Goal: Task Accomplishment & Management: Complete application form

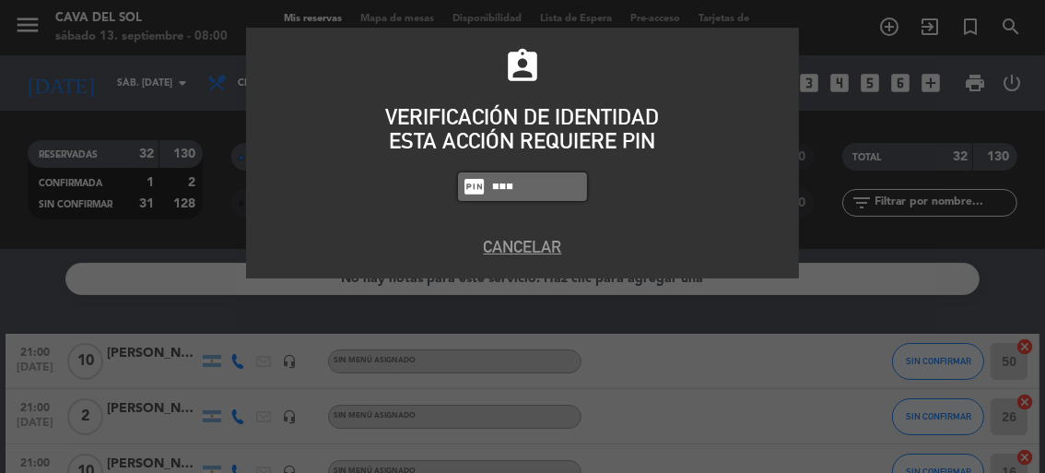
type input "6235"
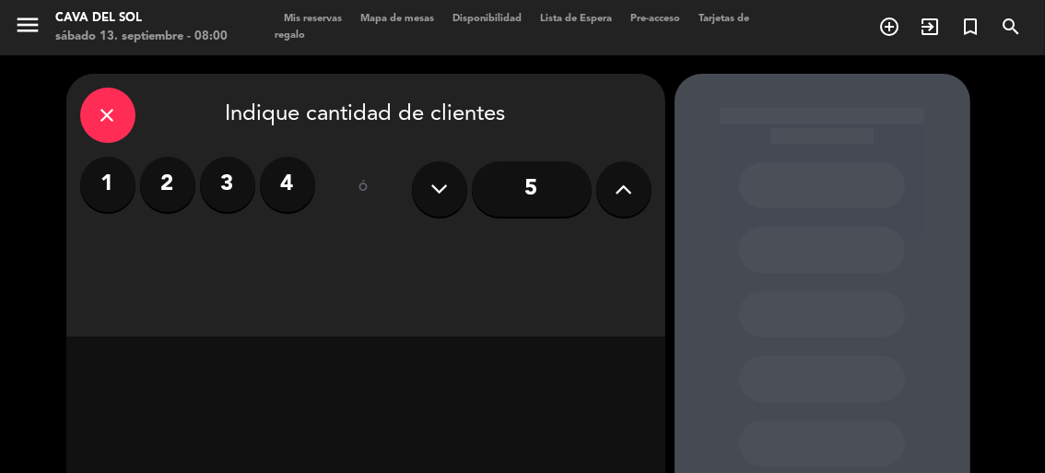
click at [158, 187] on label "2" at bounding box center [167, 184] width 55 height 55
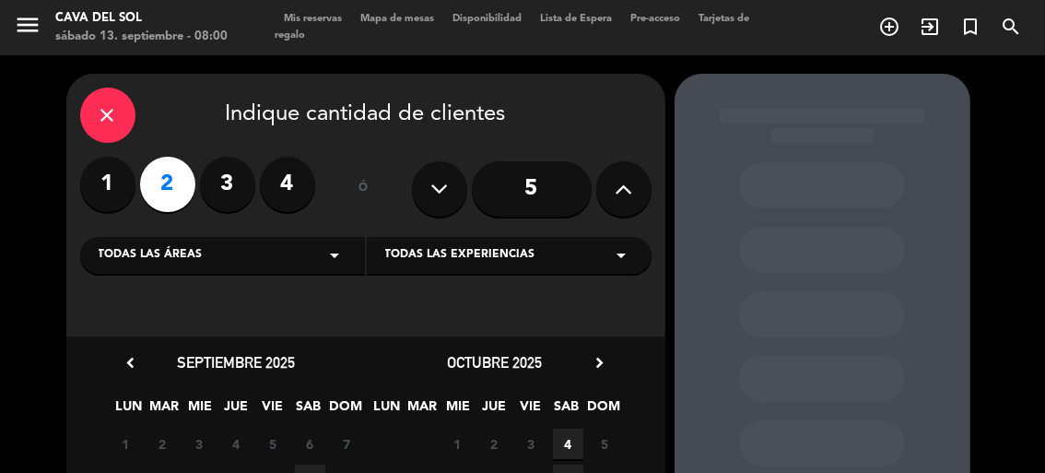
scroll to position [242, 0]
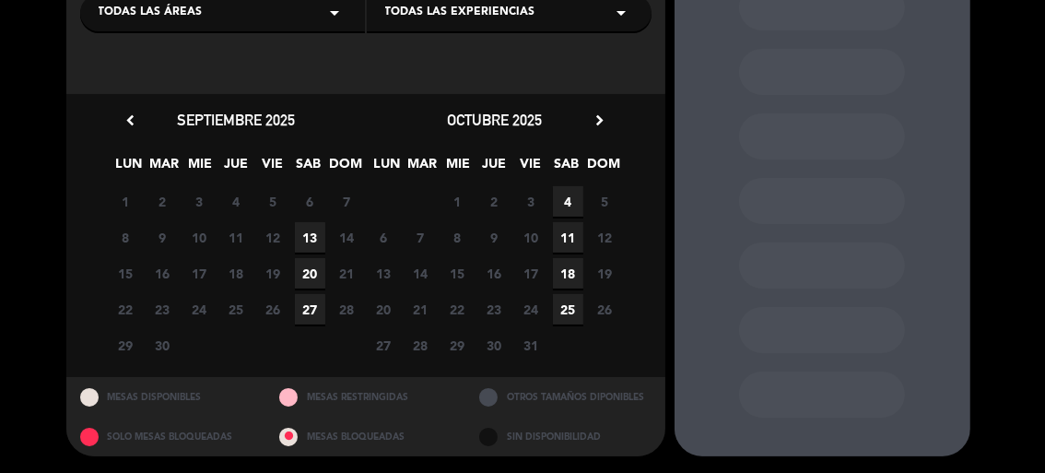
click at [311, 246] on span "13" at bounding box center [310, 237] width 30 height 30
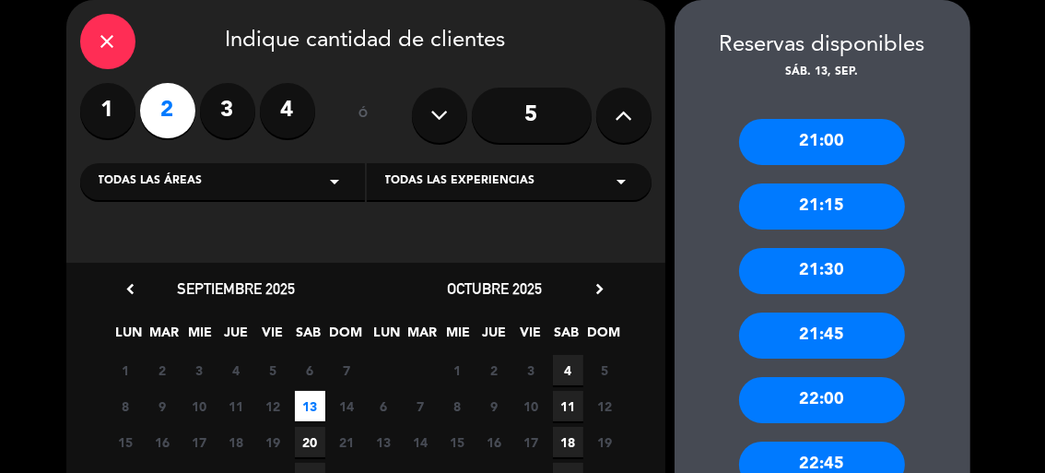
scroll to position [258, 0]
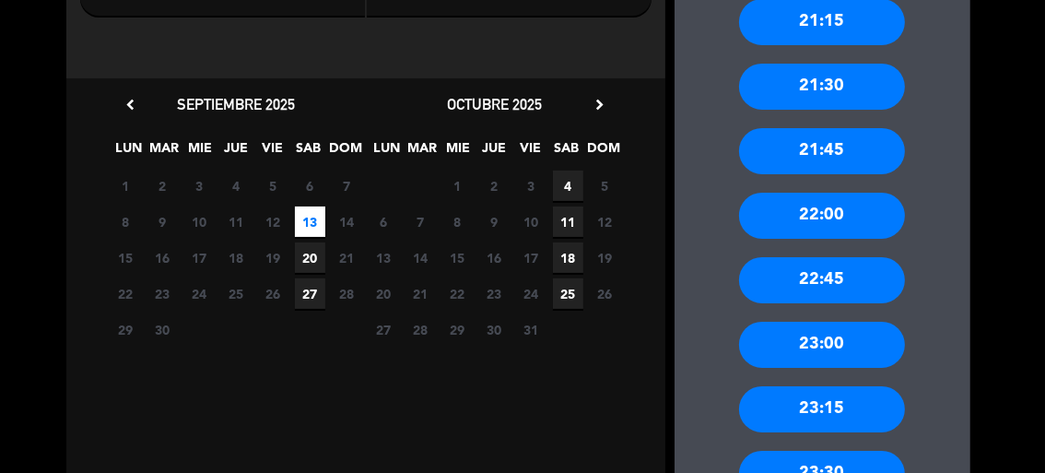
click at [838, 219] on div "22:00" at bounding box center [822, 216] width 166 height 46
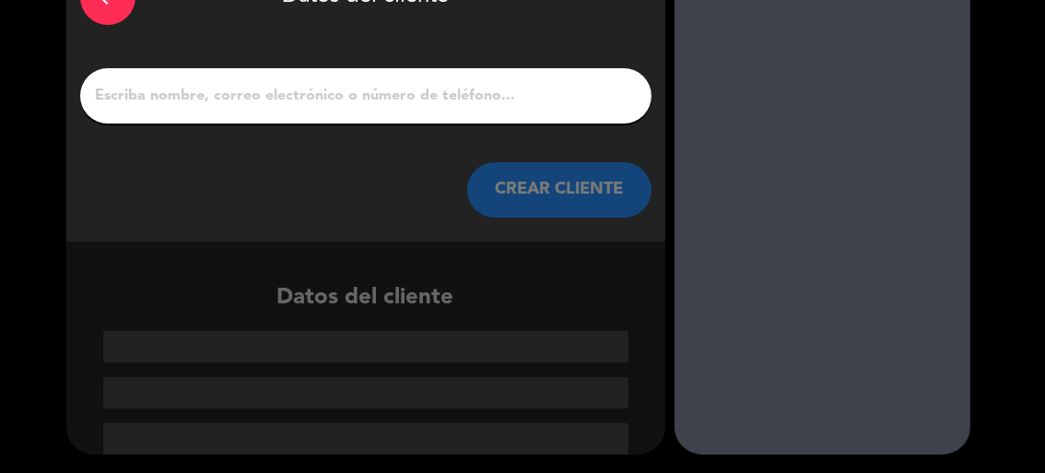
scroll to position [122, 0]
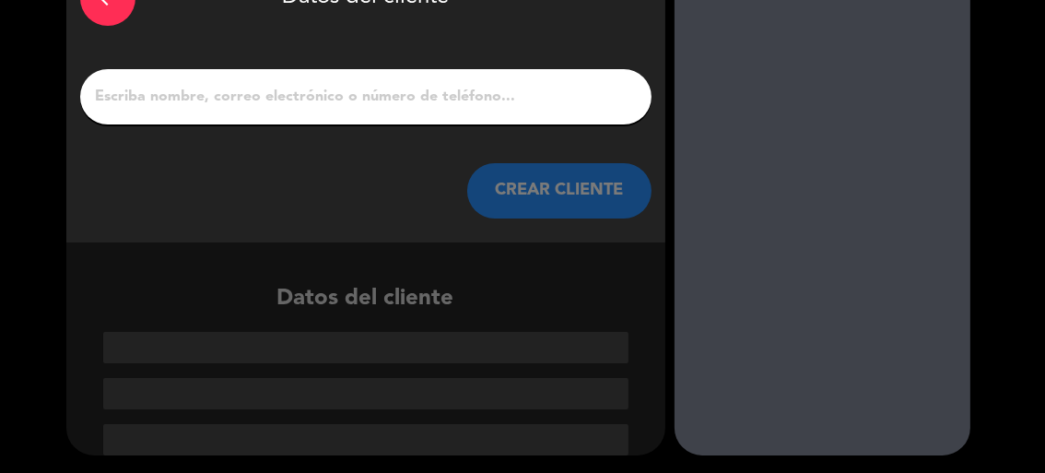
click at [529, 86] on input "1" at bounding box center [366, 97] width 544 height 26
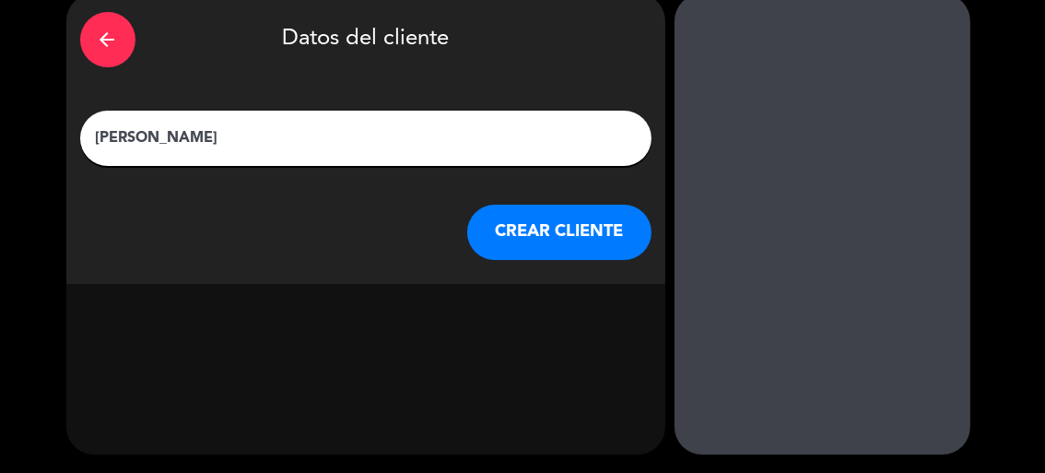
scroll to position [79, 0]
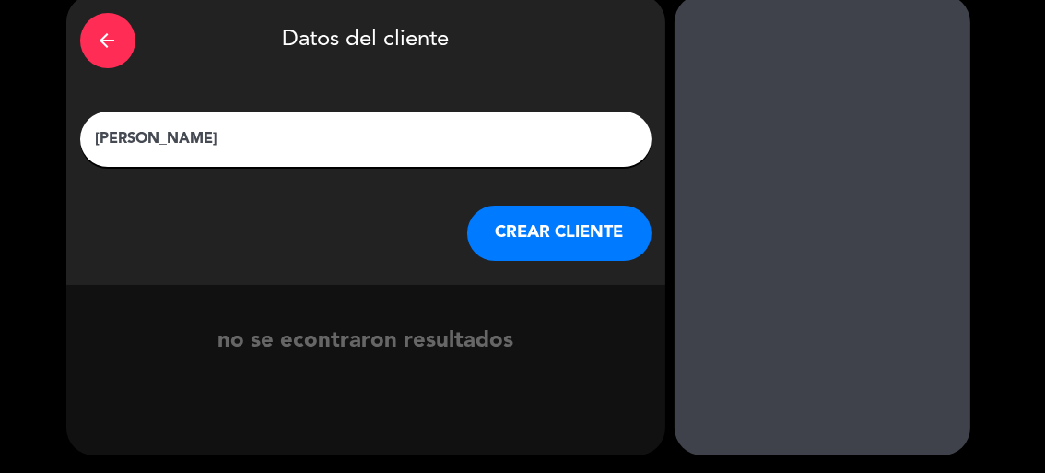
type input "[PERSON_NAME]"
click at [518, 248] on button "CREAR CLIENTE" at bounding box center [559, 232] width 184 height 55
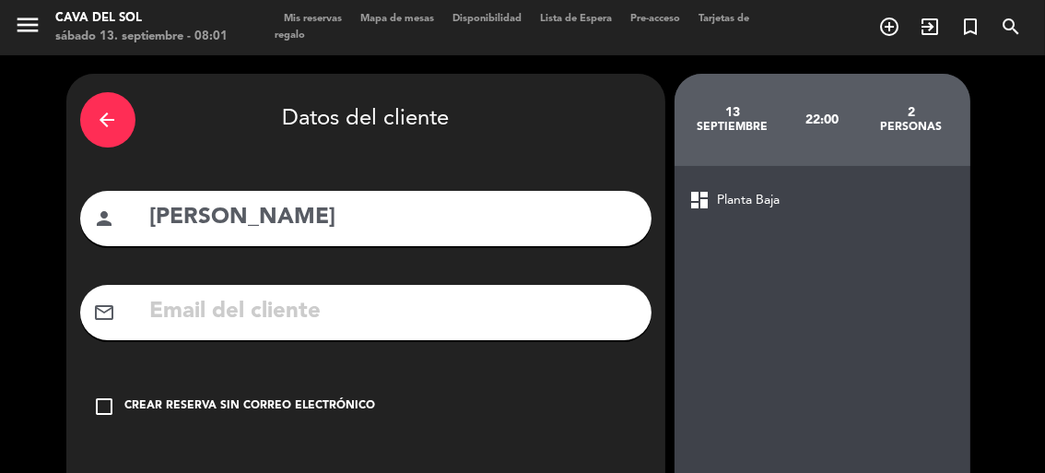
scroll to position [169, 0]
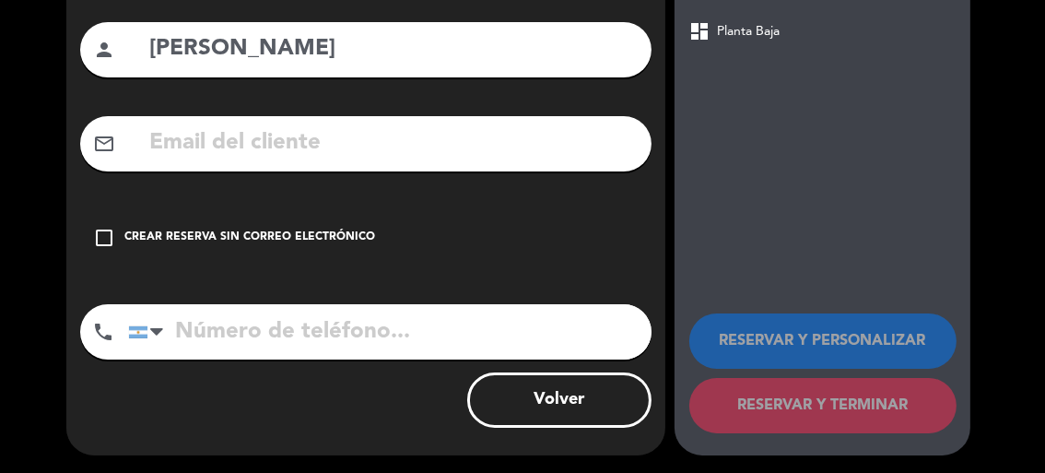
click at [103, 238] on icon "check_box_outline_blank" at bounding box center [105, 238] width 22 height 22
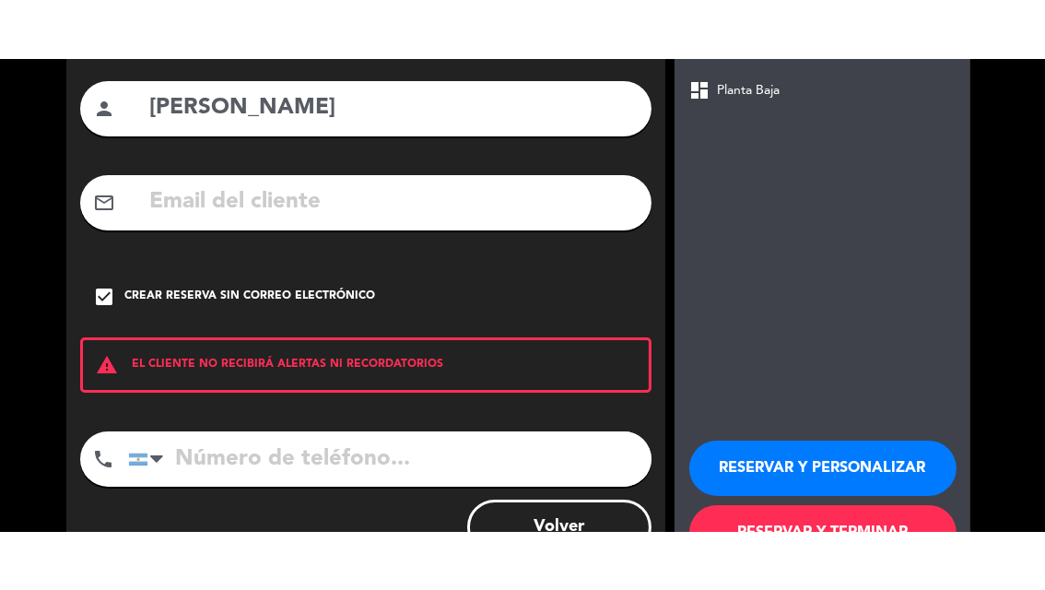
scroll to position [237, 0]
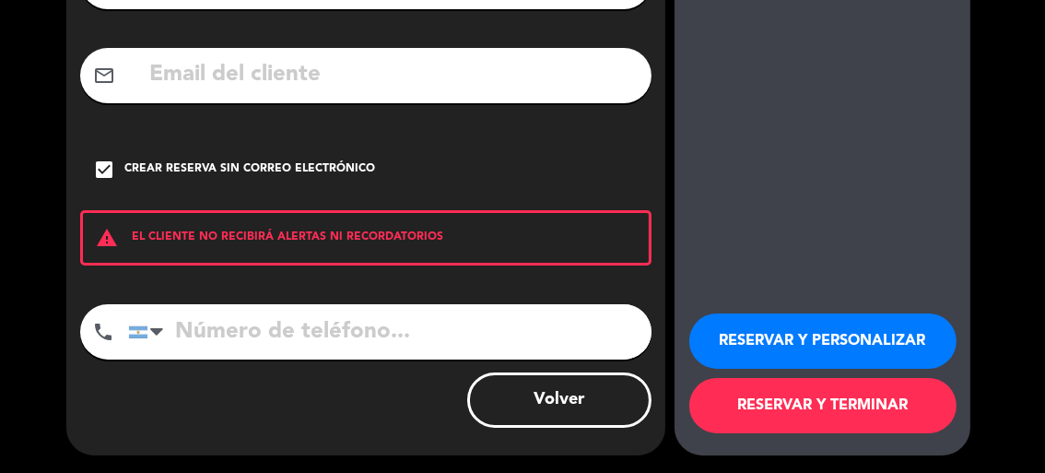
click at [286, 321] on input "tel" at bounding box center [389, 331] width 523 height 55
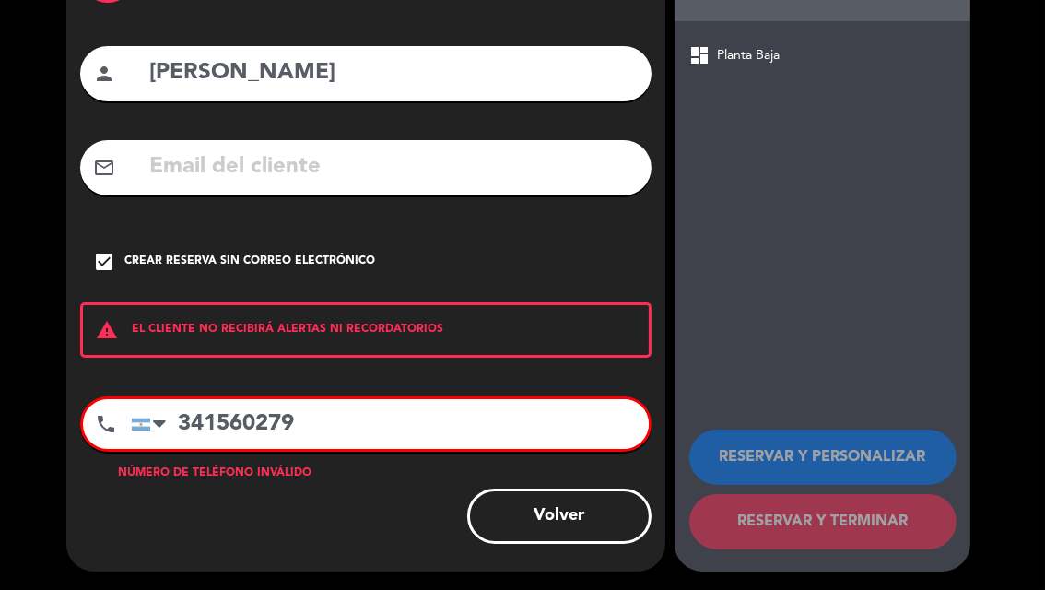
scroll to position [143, 0]
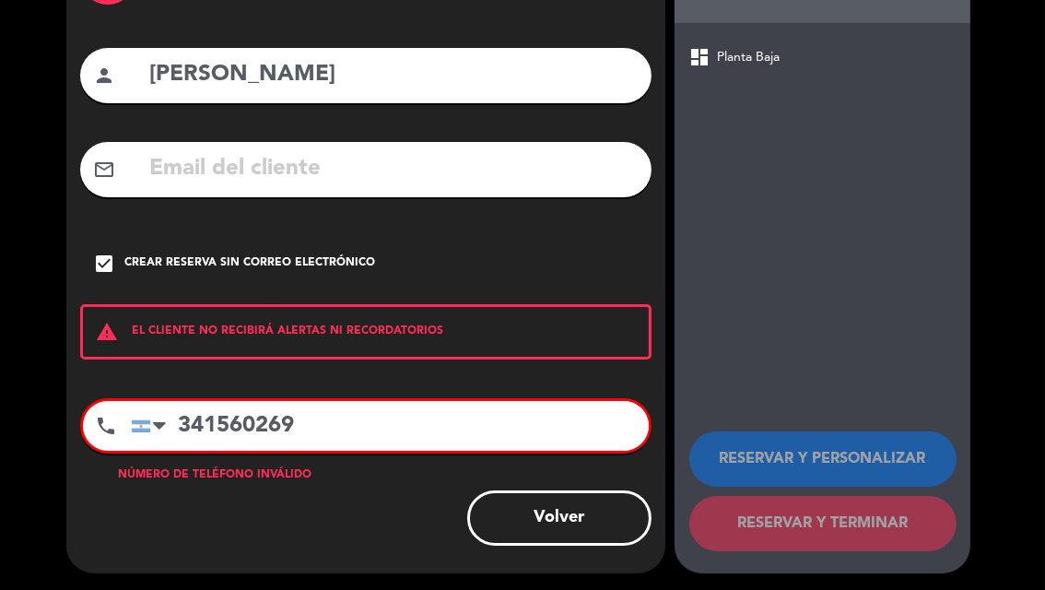
click at [257, 424] on input "341560269" at bounding box center [390, 426] width 518 height 50
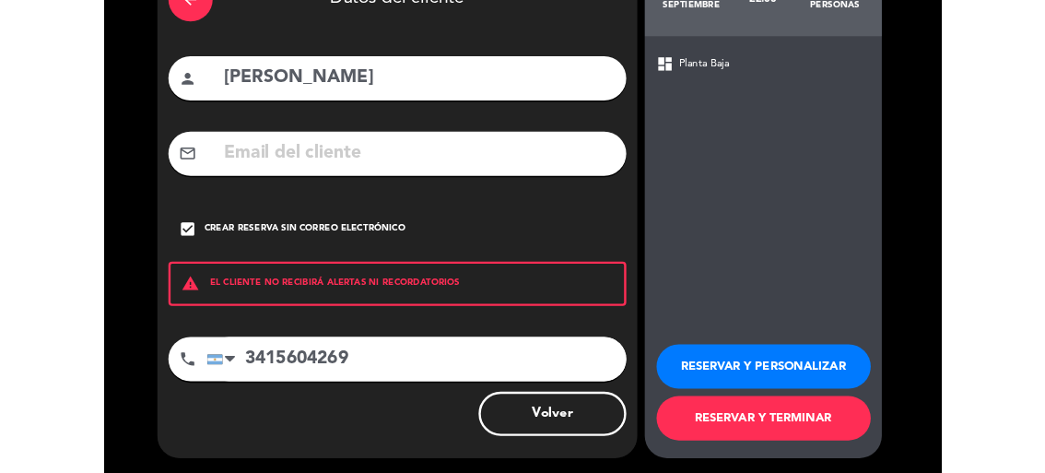
scroll to position [120, 0]
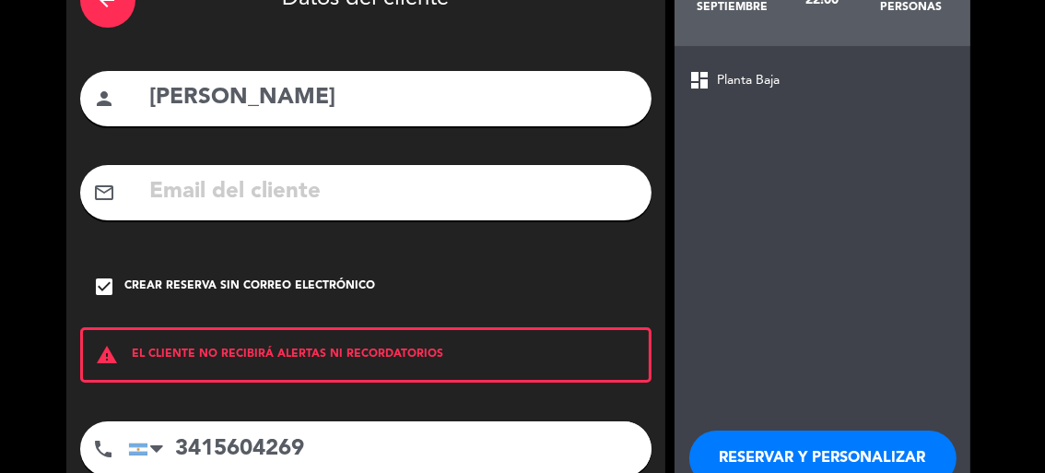
type input "3415604269"
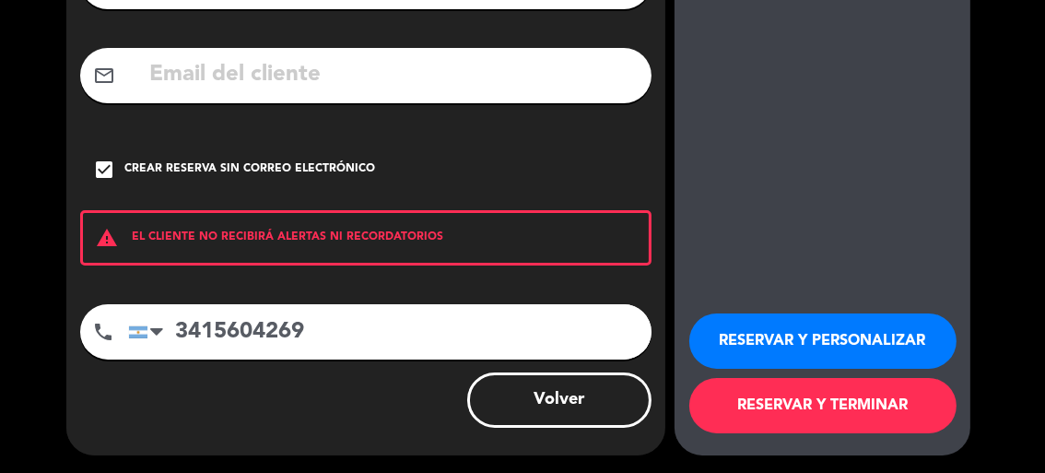
click at [844, 338] on button "RESERVAR Y PERSONALIZAR" at bounding box center [822, 340] width 267 height 55
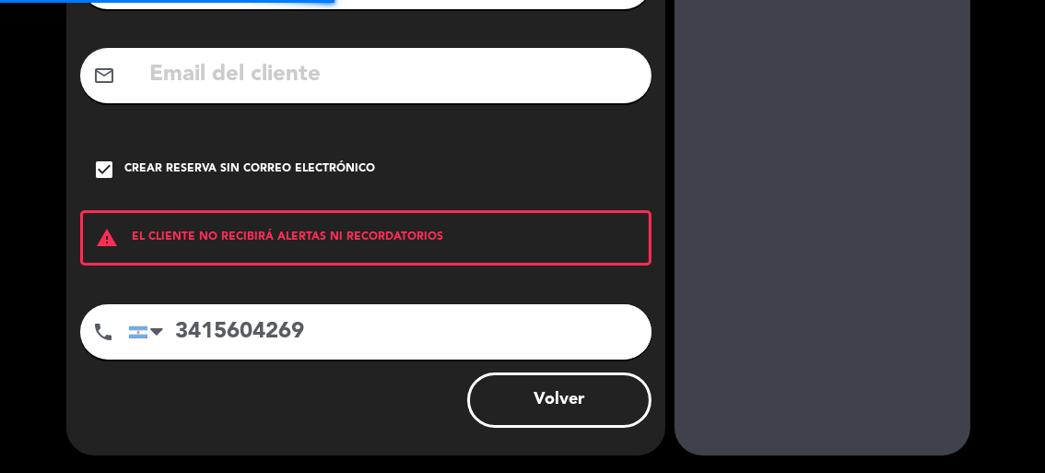
scroll to position [74, 0]
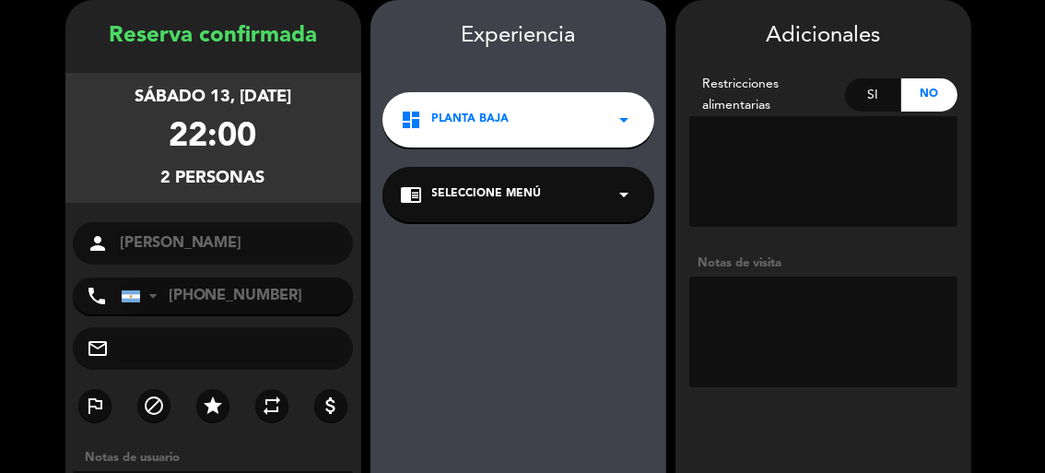
click at [547, 117] on div "dashboard Planta Baja arrow_drop_down" at bounding box center [518, 119] width 272 height 55
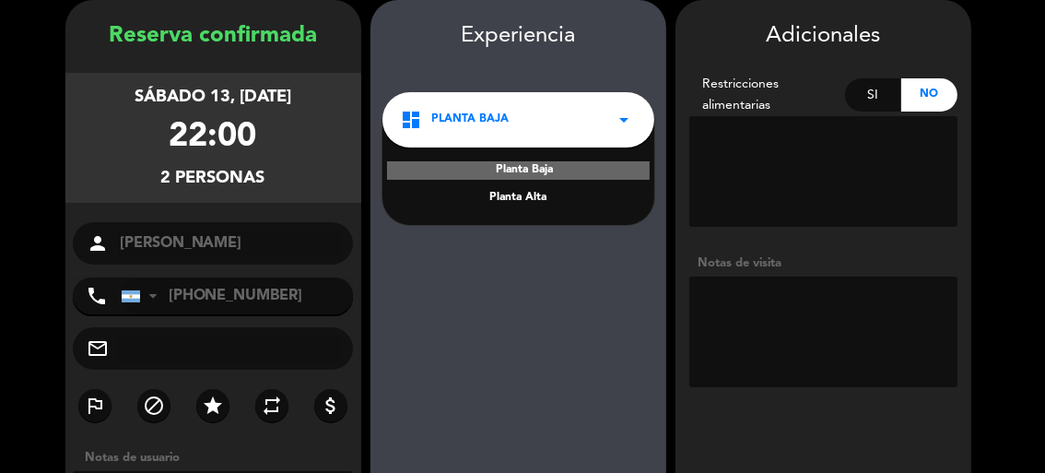
click at [520, 193] on div "Planta Alta" at bounding box center [518, 198] width 235 height 18
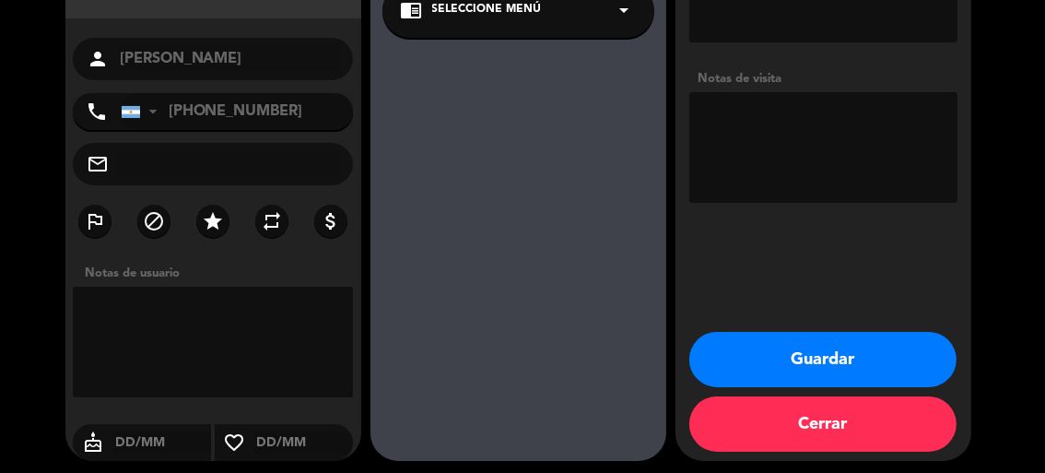
scroll to position [166, 0]
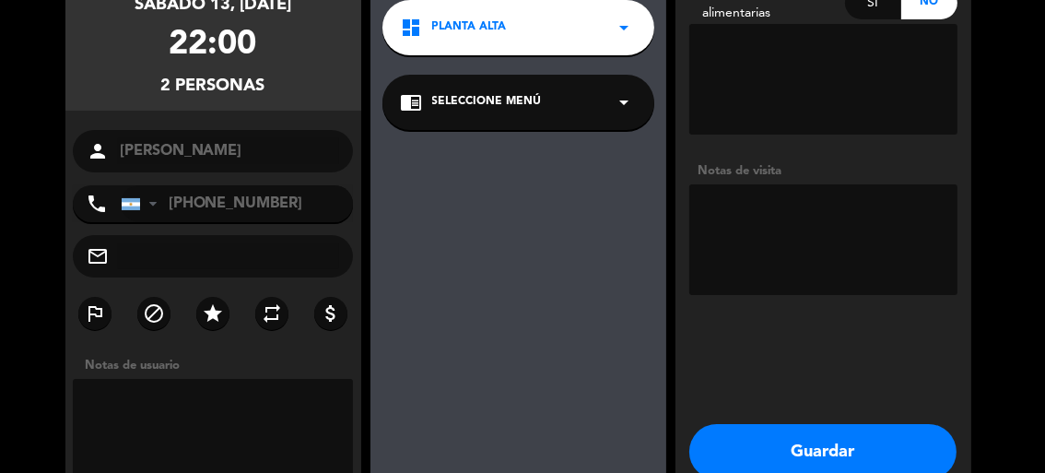
click at [746, 215] on textarea at bounding box center [823, 239] width 268 height 111
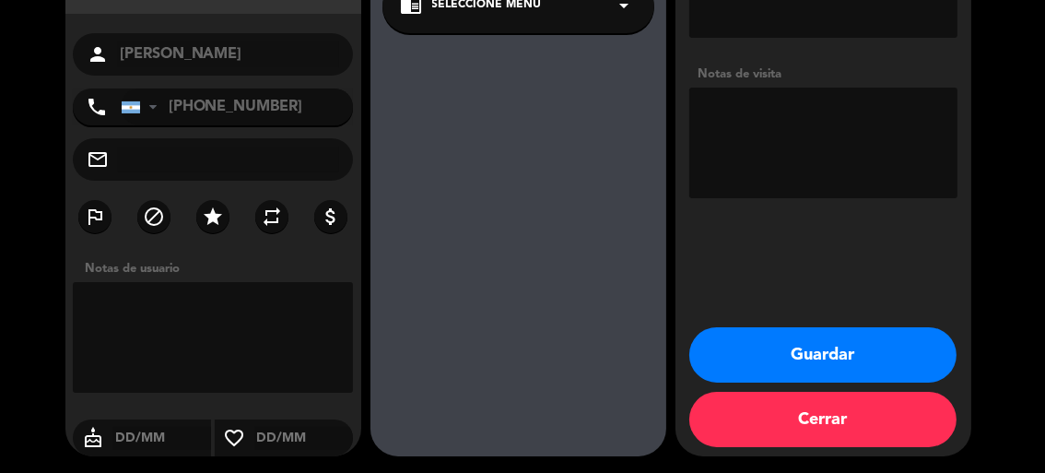
scroll to position [170, 0]
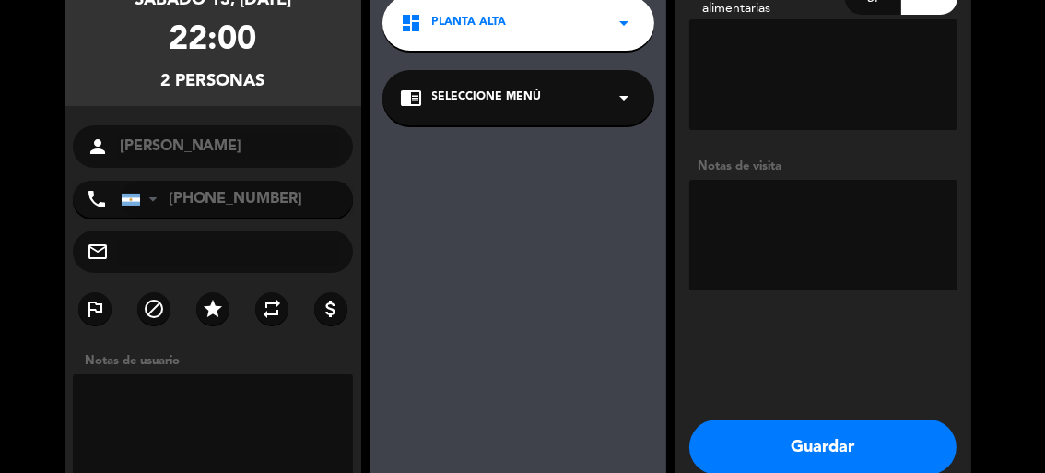
click at [750, 219] on textarea at bounding box center [823, 235] width 268 height 111
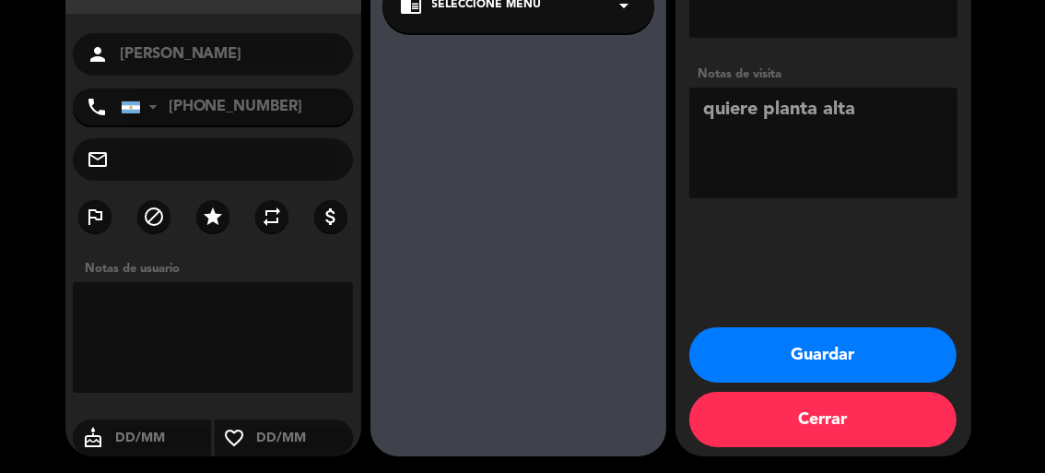
type textarea "quiere planta alta"
click at [780, 343] on button "Guardar" at bounding box center [822, 354] width 267 height 55
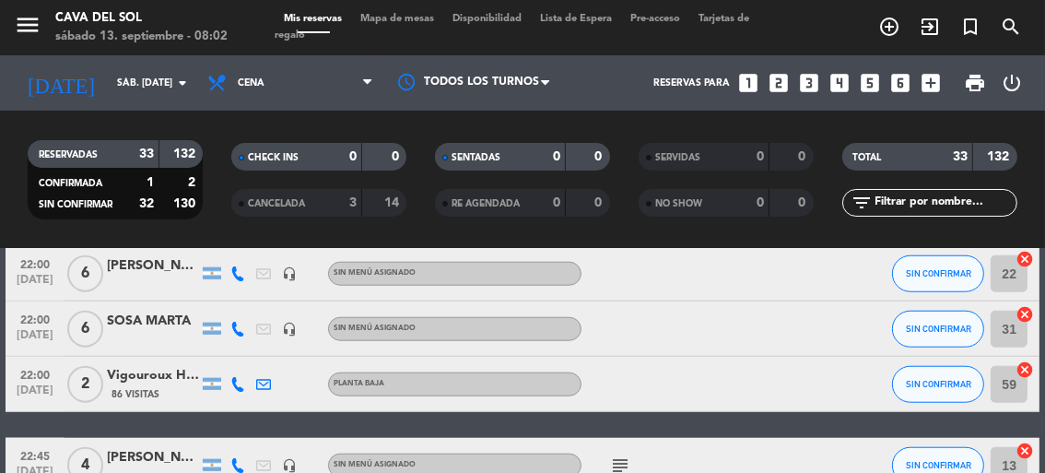
scroll to position [1565, 0]
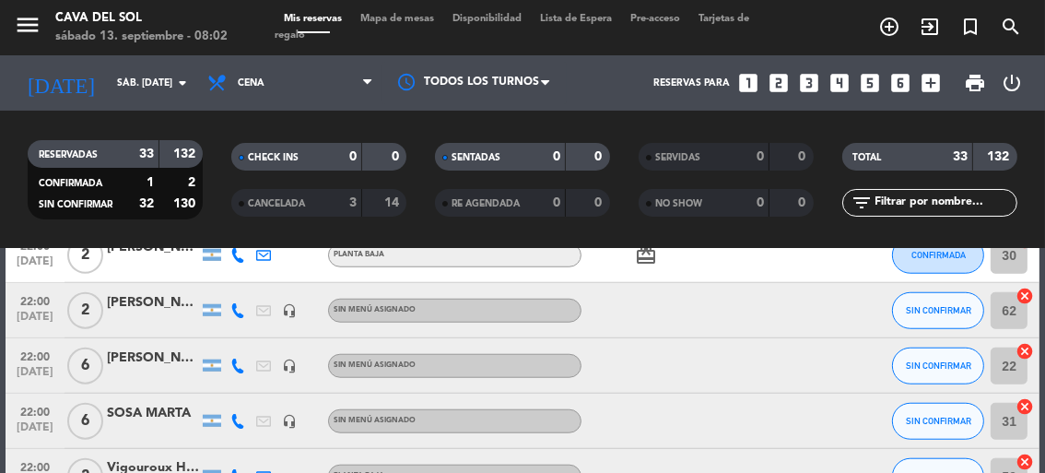
drag, startPoint x: 278, startPoint y: 394, endPoint x: 264, endPoint y: 329, distance: 67.1
click at [264, 327] on div at bounding box center [264, 310] width 26 height 54
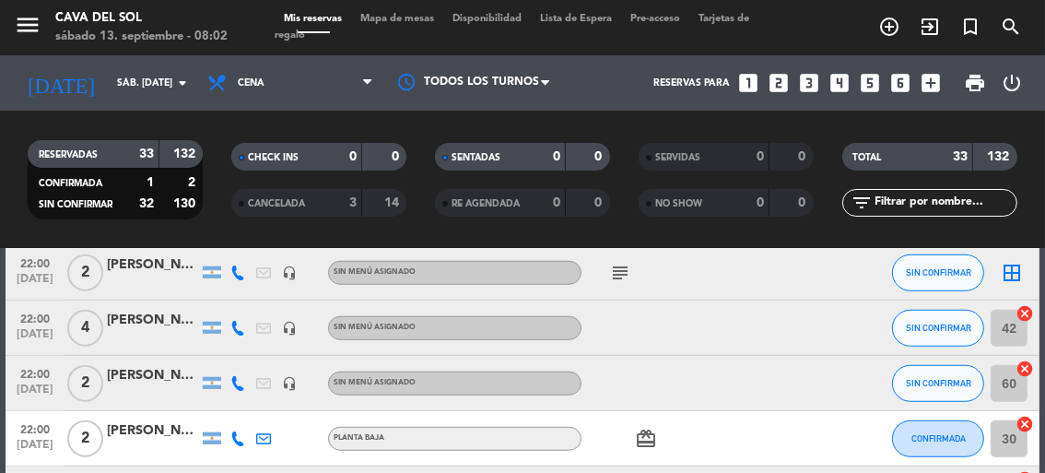
scroll to position [1290, 0]
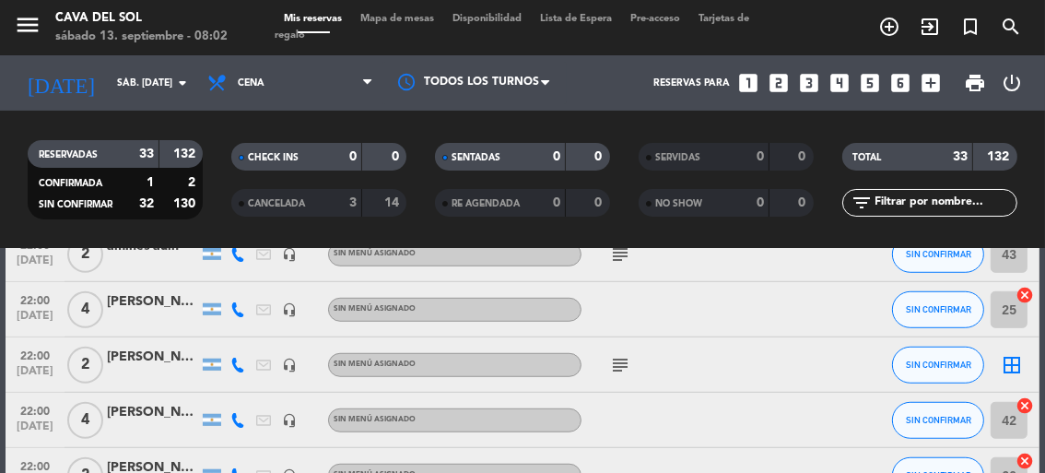
click at [143, 357] on div "[PERSON_NAME]" at bounding box center [153, 356] width 92 height 21
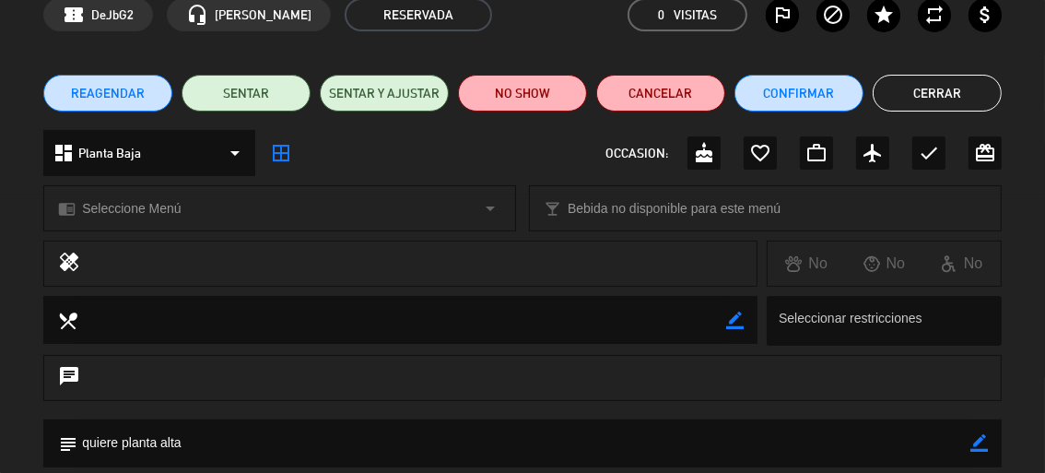
scroll to position [0, 0]
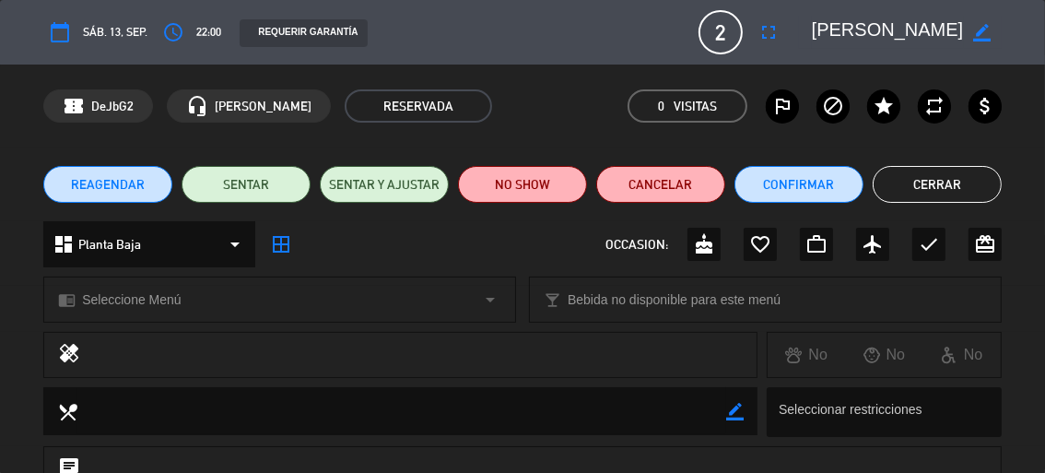
click at [910, 185] on button "Cerrar" at bounding box center [937, 184] width 129 height 37
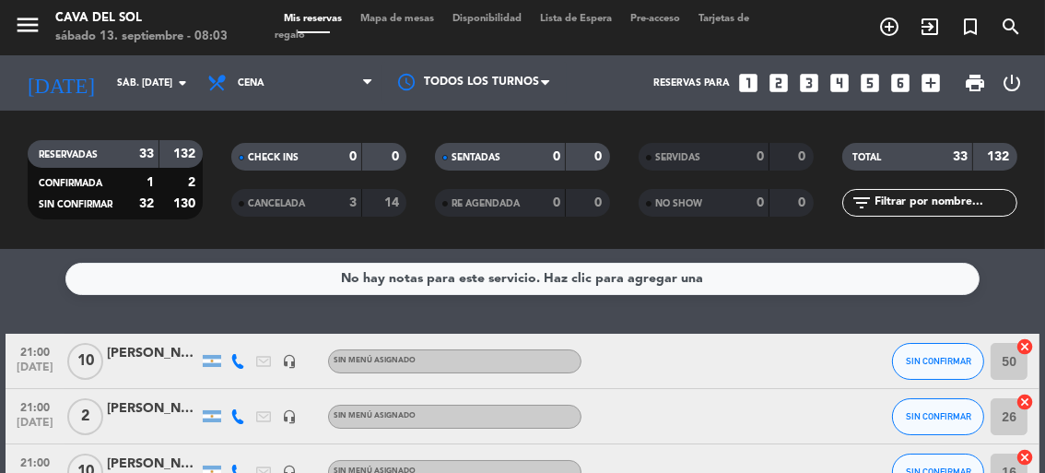
click at [299, 38] on span "Tarjetas de regalo" at bounding box center [513, 27] width 475 height 27
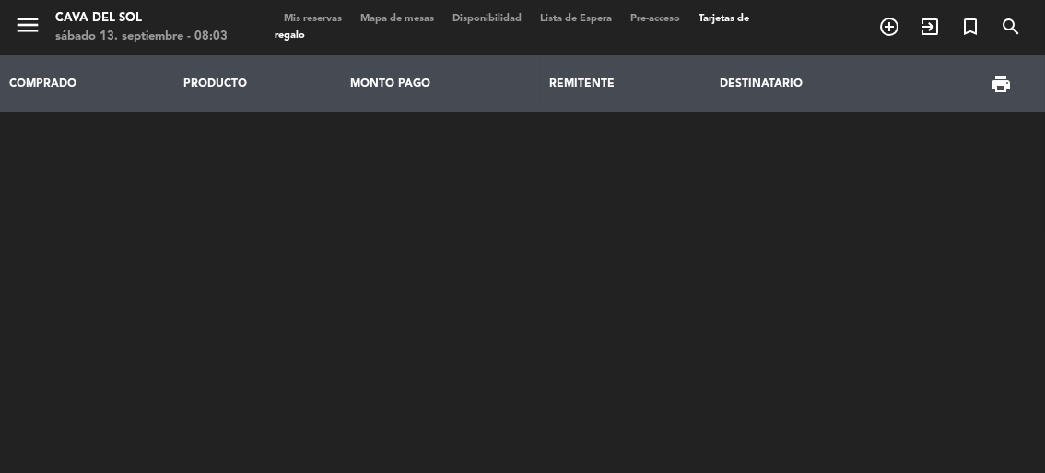
click at [312, 17] on span "Mis reservas" at bounding box center [314, 19] width 76 height 10
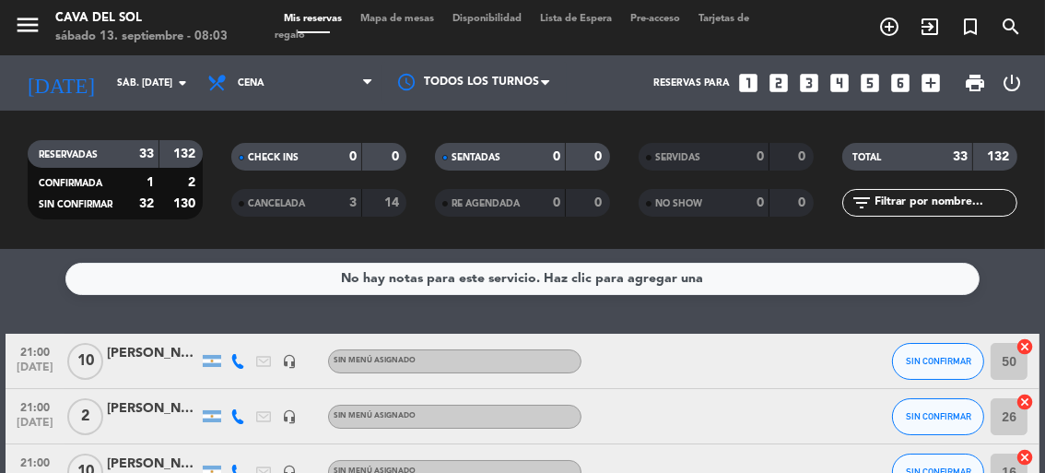
click at [426, 19] on span "Mapa de mesas" at bounding box center [398, 19] width 92 height 10
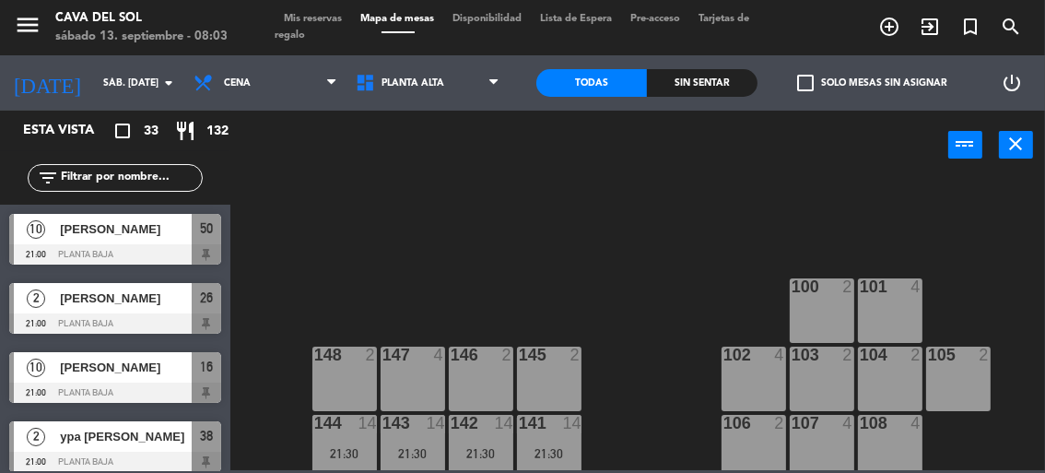
click at [513, 22] on span "Disponibilidad" at bounding box center [488, 19] width 88 height 10
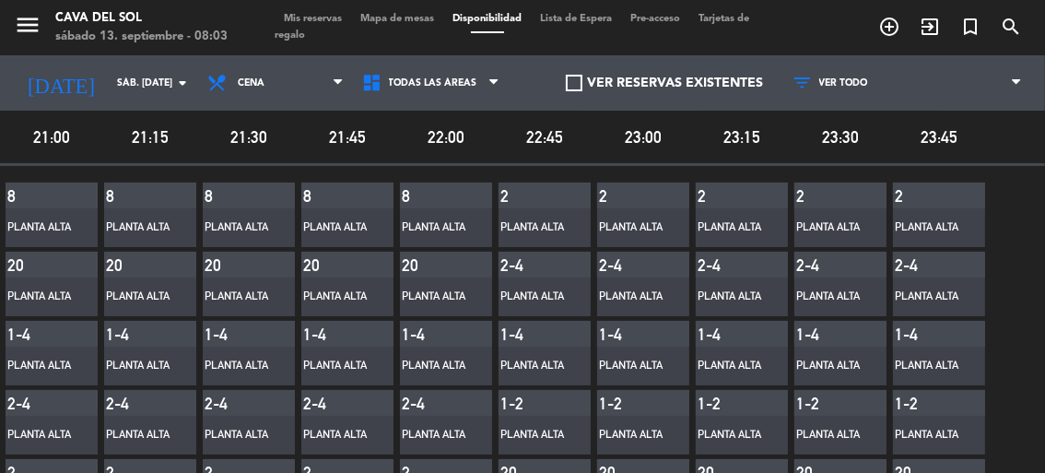
click at [638, 17] on span "Pre-acceso" at bounding box center [656, 19] width 68 height 10
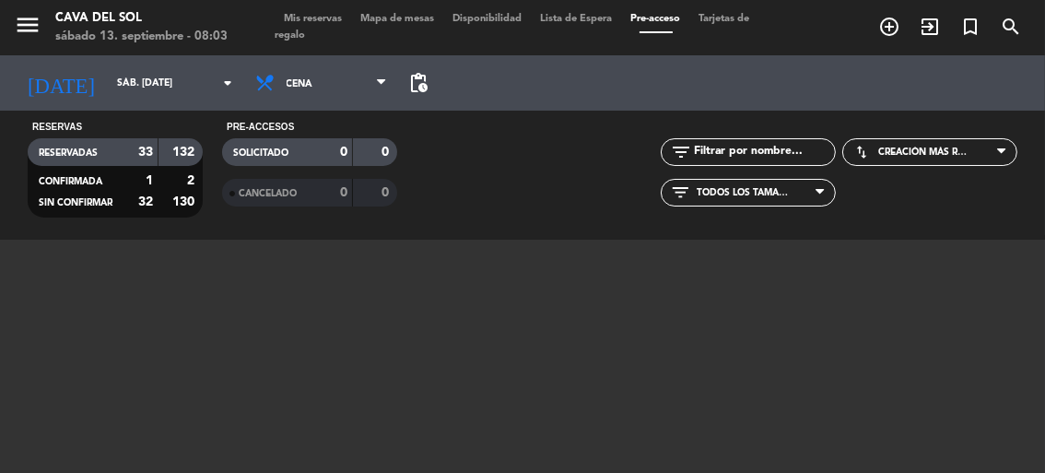
click at [733, 20] on span "Tarjetas de regalo" at bounding box center [513, 27] width 475 height 27
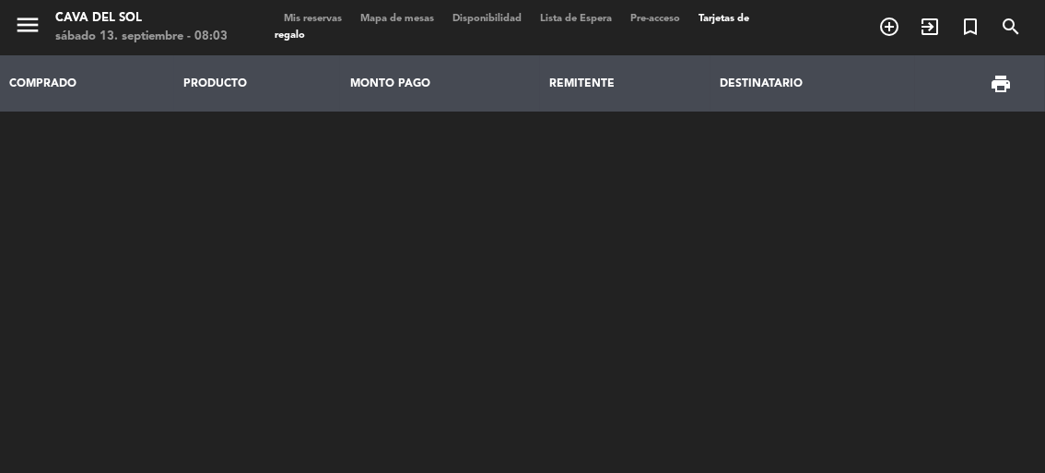
click at [299, 18] on span "Mis reservas" at bounding box center [314, 19] width 76 height 10
